Goal: Communication & Community: Answer question/provide support

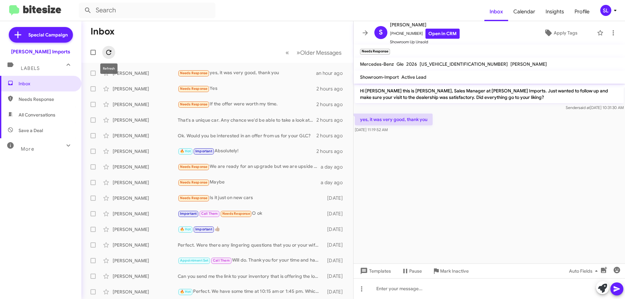
click at [112, 50] on icon at bounding box center [109, 52] width 8 height 8
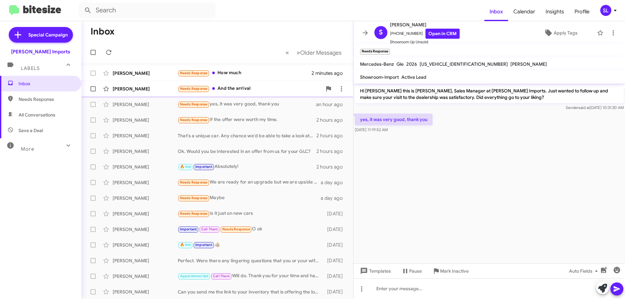
click at [257, 90] on div "Needs Response And the arrival" at bounding box center [250, 88] width 144 height 7
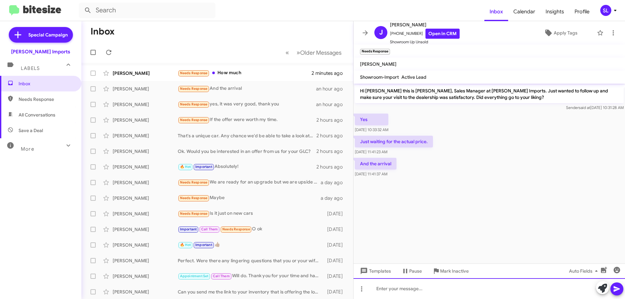
click at [417, 287] on div at bounding box center [488, 288] width 271 height 21
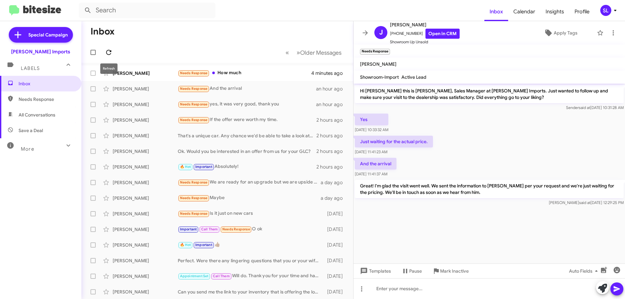
click at [108, 49] on icon at bounding box center [109, 52] width 8 height 8
click at [257, 123] on div "Needs Response If the offer were worth my time." at bounding box center [250, 119] width 144 height 7
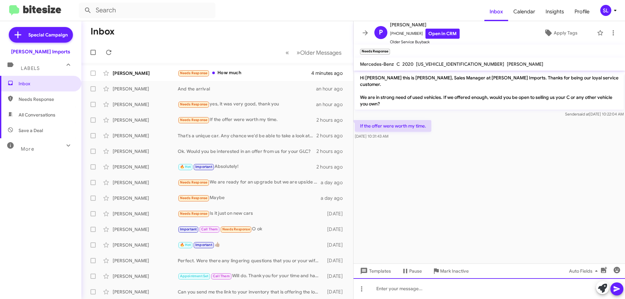
click at [426, 289] on div at bounding box center [488, 288] width 271 height 21
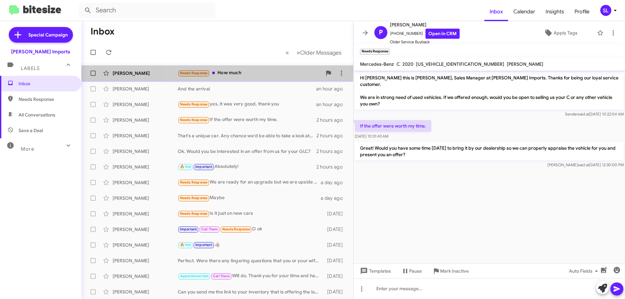
click at [243, 72] on div "Needs Response How much" at bounding box center [250, 72] width 144 height 7
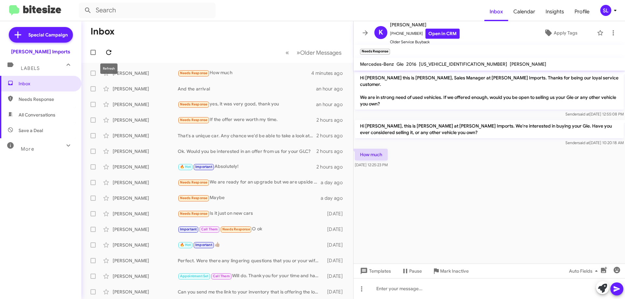
click at [106, 49] on icon at bounding box center [109, 52] width 8 height 8
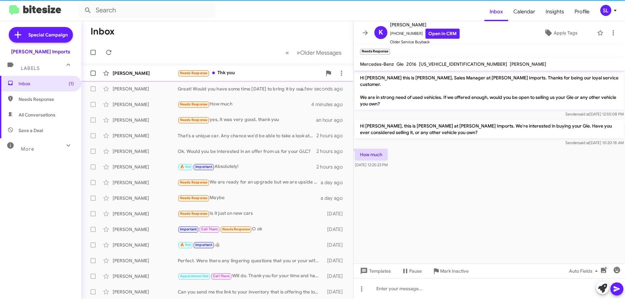
click at [219, 76] on div "Needs Response Thk you" at bounding box center [250, 72] width 144 height 7
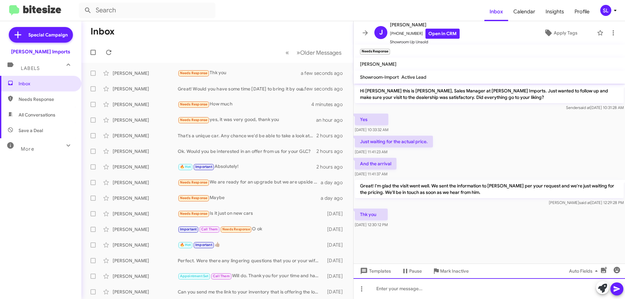
click at [407, 288] on div at bounding box center [488, 288] width 271 height 21
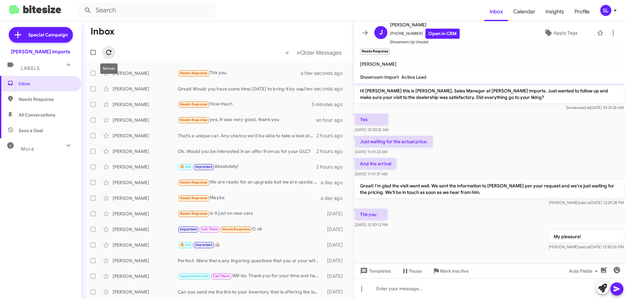
click at [115, 55] on span at bounding box center [108, 52] width 13 height 8
click at [112, 57] on button at bounding box center [108, 52] width 13 height 13
click at [364, 32] on icon at bounding box center [365, 33] width 8 height 8
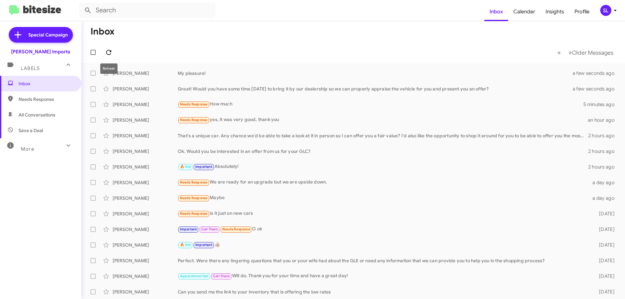
click at [111, 50] on icon at bounding box center [108, 52] width 5 height 5
